Goal: Check status: Check status

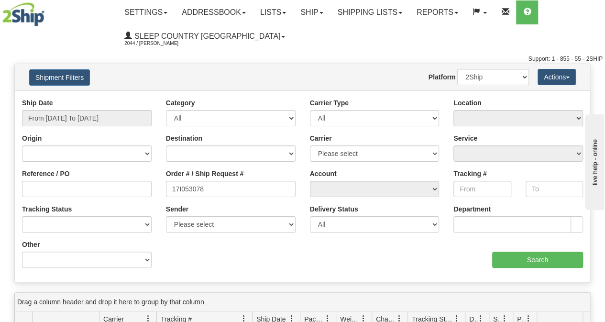
type input "17I053078"
drag, startPoint x: 98, startPoint y: 99, endPoint x: 93, endPoint y: 108, distance: 10.3
click at [93, 108] on div "Ship Date From [DATE] To [DATE]" at bounding box center [87, 112] width 130 height 28
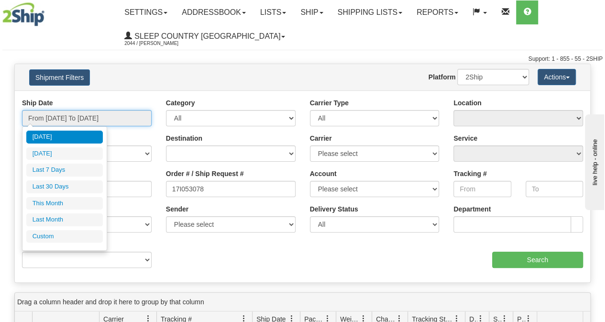
click at [92, 111] on input "From [DATE] To [DATE]" at bounding box center [87, 118] width 130 height 16
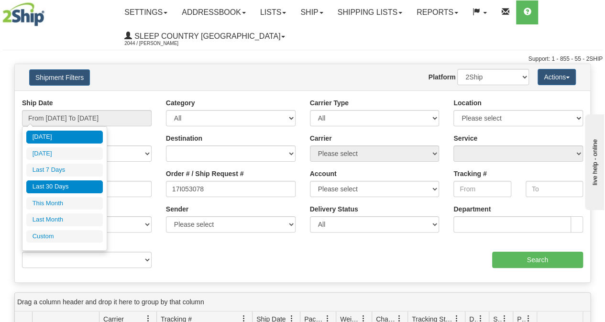
click at [66, 186] on li "Last 30 Days" at bounding box center [64, 186] width 76 height 13
type input "From [DATE] To [DATE]"
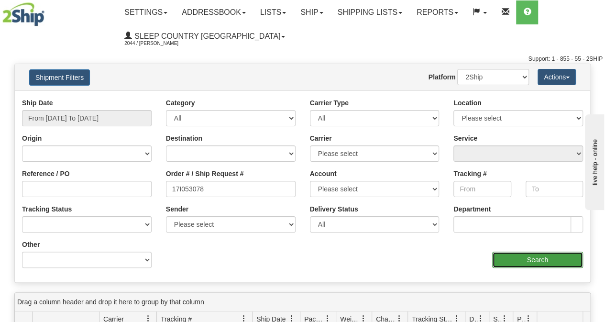
click at [534, 265] on input "Search" at bounding box center [537, 259] width 91 height 16
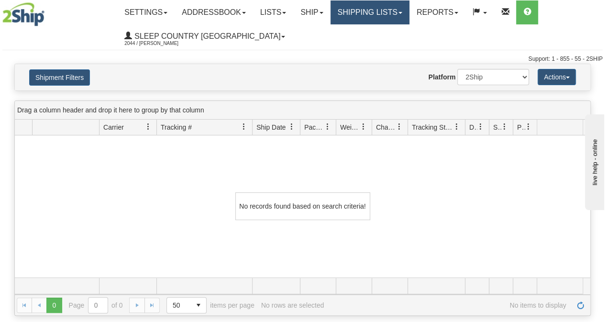
click at [384, 16] on link "Shipping lists" at bounding box center [369, 12] width 79 height 24
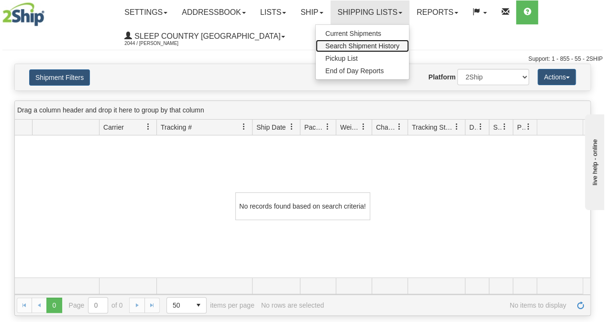
click at [359, 44] on span "Search Shipment History" at bounding box center [362, 46] width 74 height 8
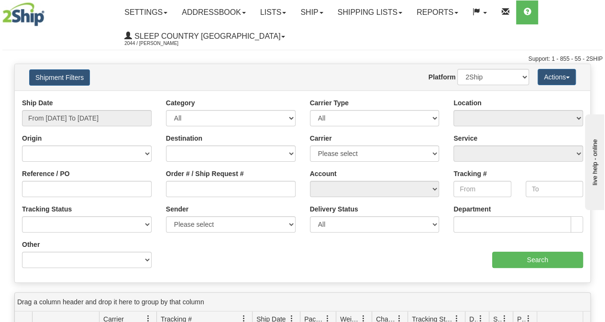
click at [174, 200] on div "Order # / Ship Request #" at bounding box center [231, 186] width 144 height 35
click at [177, 195] on input "Order # / Ship Request #" at bounding box center [231, 189] width 130 height 16
paste input "17I053078"
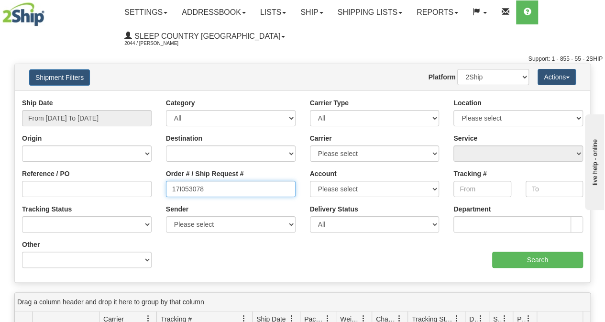
click at [173, 189] on input "17I053078" at bounding box center [231, 189] width 130 height 16
type input "17I053078"
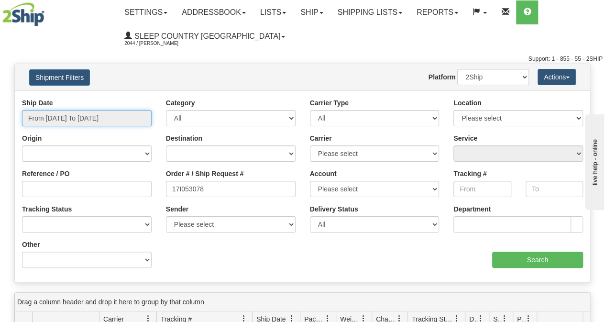
click at [122, 121] on input "From [DATE] To [DATE]" at bounding box center [87, 118] width 130 height 16
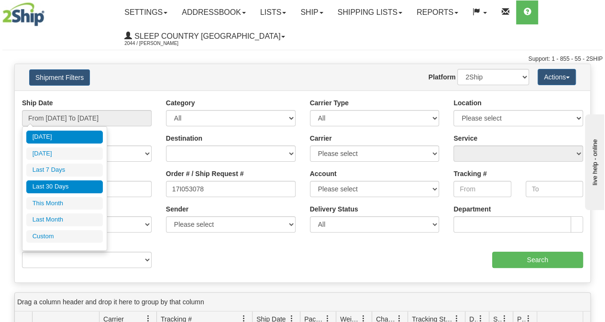
click at [70, 180] on li "Last 30 Days" at bounding box center [64, 186] width 76 height 13
type input "From [DATE] To [DATE]"
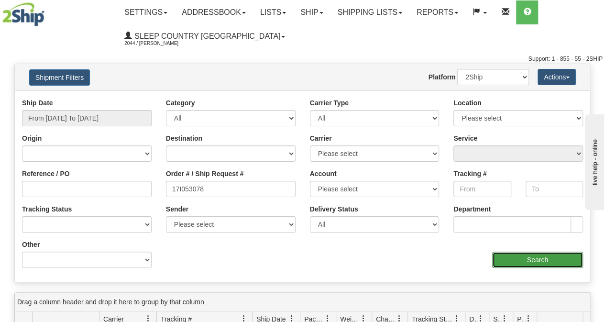
click at [550, 263] on input "Search" at bounding box center [537, 259] width 91 height 16
